Goal: Task Accomplishment & Management: Use online tool/utility

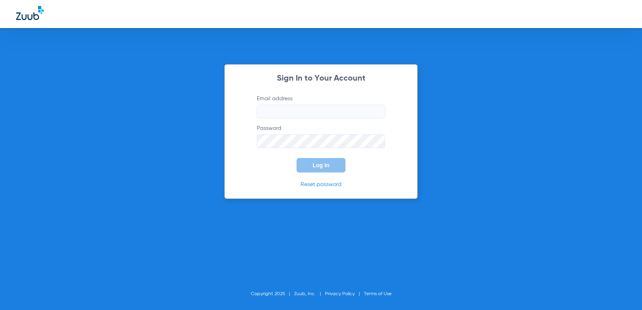
type input "[EMAIL_ADDRESS][DOMAIN_NAME]"
click at [535, 116] on div "Sign In to Your Account Email address [EMAIL_ADDRESS][DOMAIN_NAME] Password Log…" at bounding box center [321, 155] width 642 height 310
click at [337, 169] on button "Log In" at bounding box center [320, 165] width 49 height 14
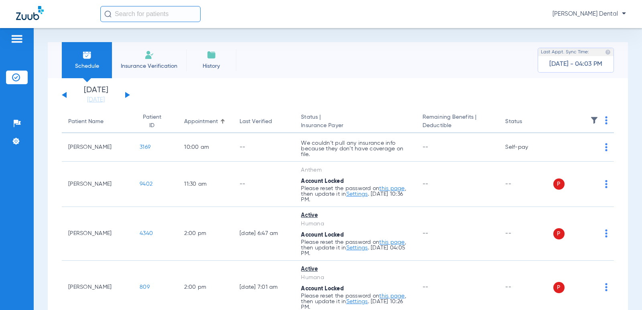
click at [183, 17] on input "text" at bounding box center [150, 14] width 100 height 16
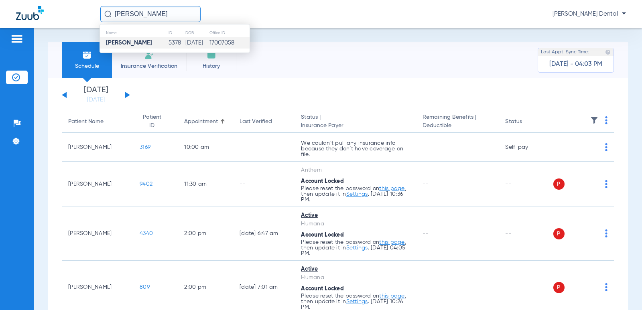
type input "[PERSON_NAME]"
click at [140, 44] on strong "[PERSON_NAME]" at bounding box center [129, 43] width 46 height 6
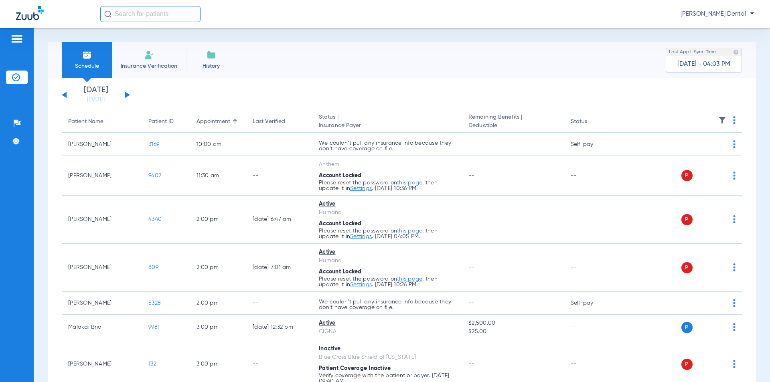
click at [740, 16] on span "[PERSON_NAME] Dental" at bounding box center [717, 14] width 73 height 8
click at [724, 33] on button "Log out" at bounding box center [731, 28] width 44 height 16
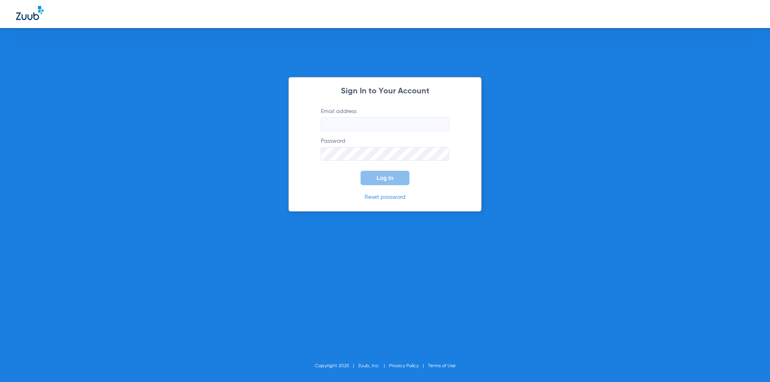
type input "[EMAIL_ADDRESS][DOMAIN_NAME]"
click at [548, 146] on div "Sign In to Your Account Email address [EMAIL_ADDRESS][DOMAIN_NAME] Password Log…" at bounding box center [385, 191] width 770 height 382
